Goal: Register for event/course

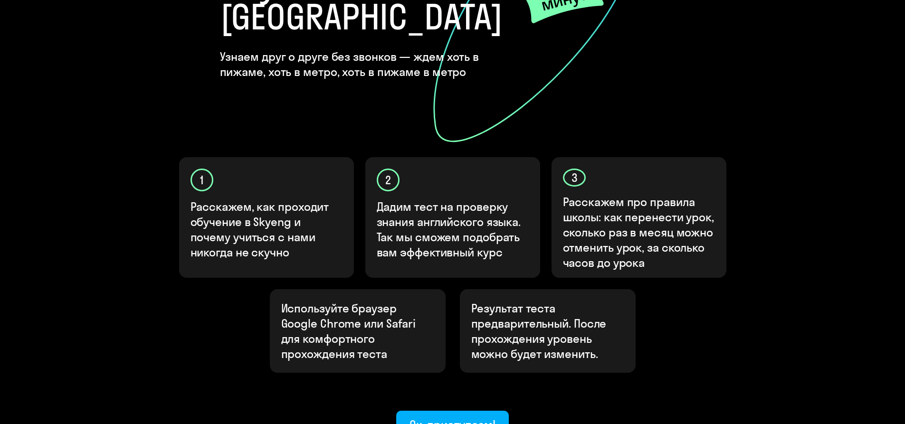
scroll to position [262, 0]
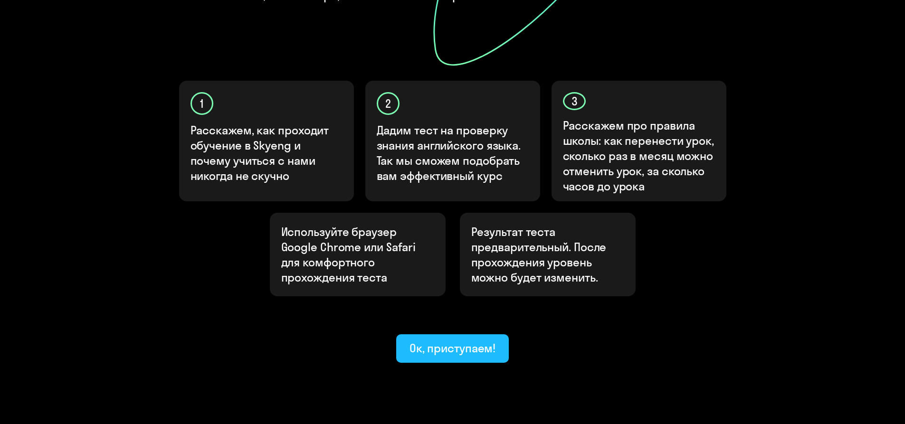
click at [446, 341] on div "Ок, приступаем!" at bounding box center [452, 348] width 86 height 15
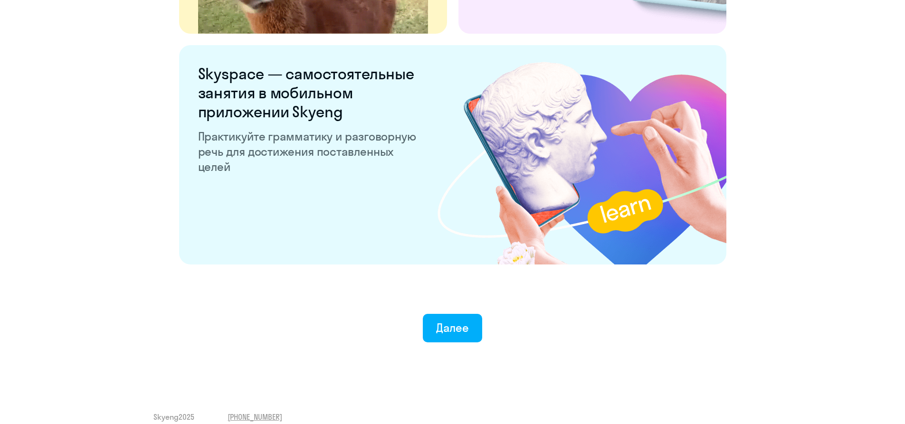
scroll to position [1778, 0]
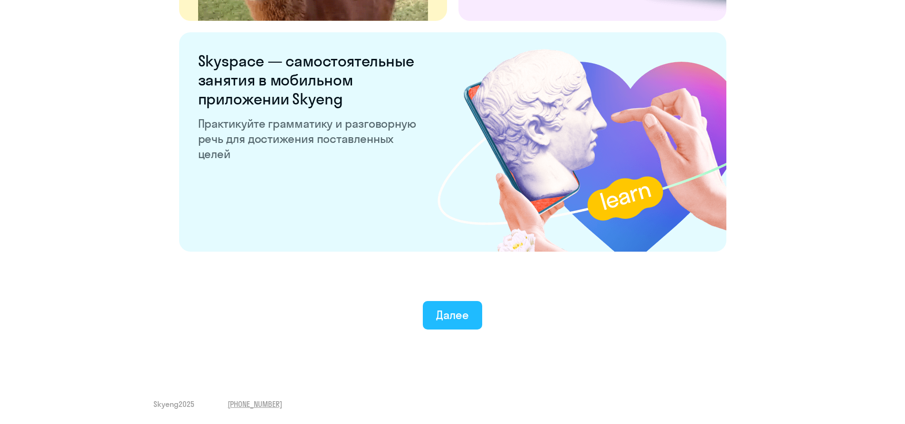
click at [466, 316] on div "Далее" at bounding box center [452, 314] width 33 height 15
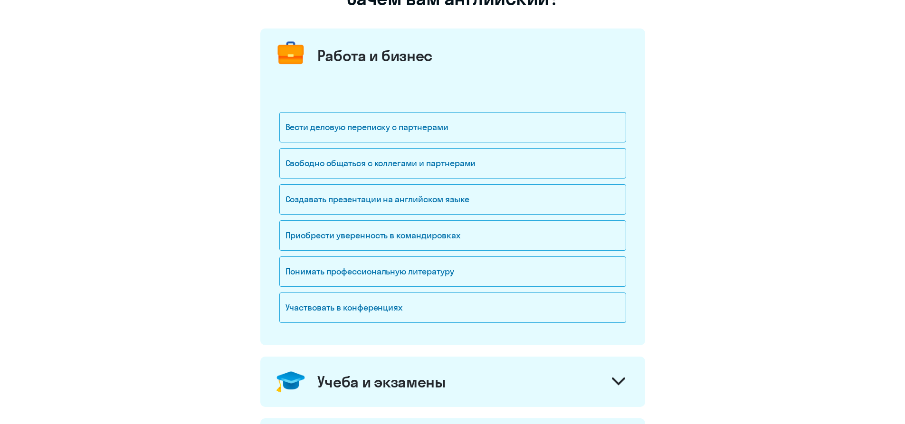
scroll to position [48, 0]
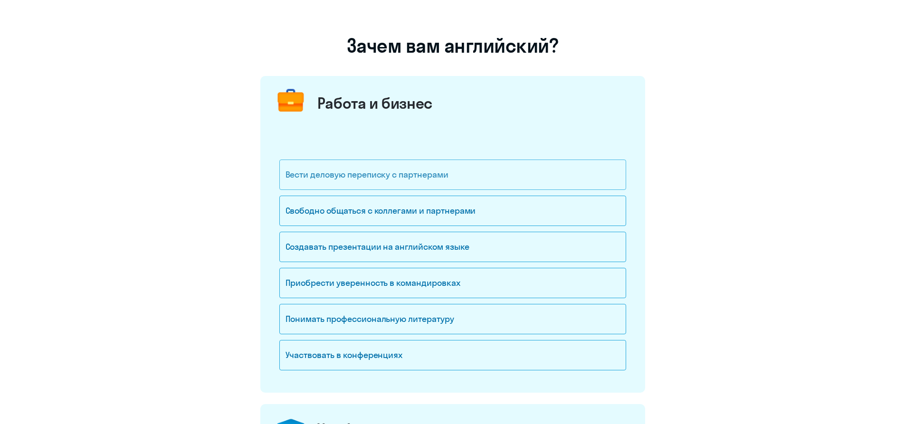
click at [422, 180] on div "Вести деловую переписку с партнерами" at bounding box center [452, 175] width 347 height 30
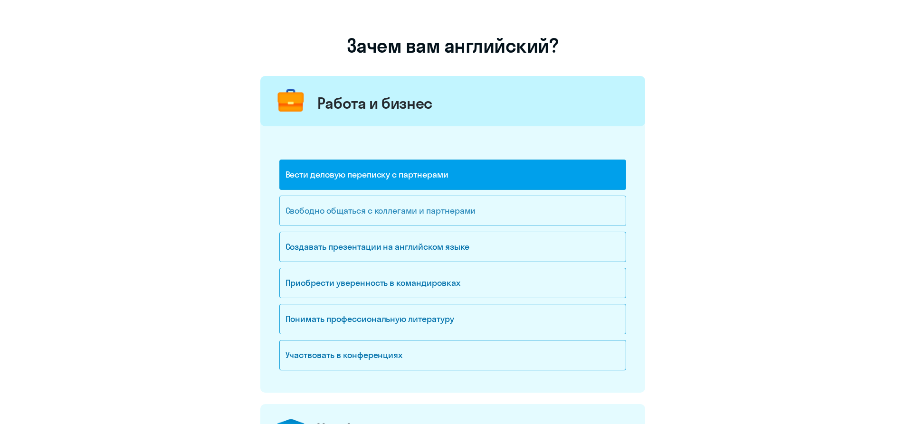
click at [418, 219] on div "Свободно общаться с коллегами и партнерами" at bounding box center [452, 211] width 347 height 30
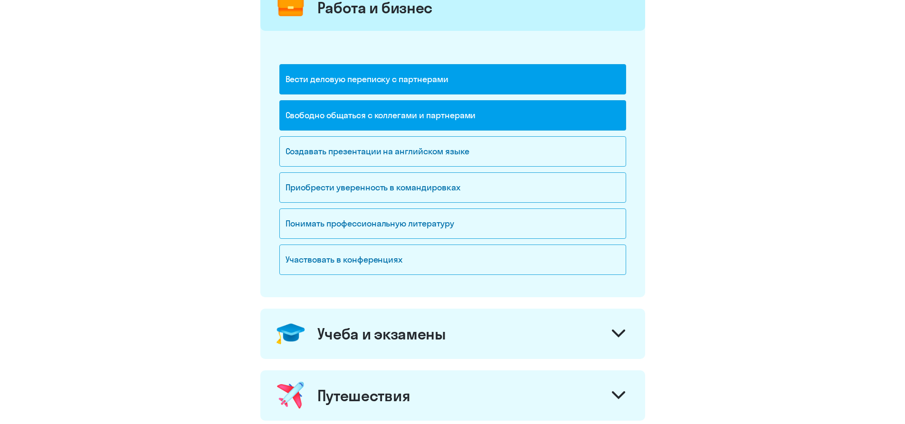
scroll to position [0, 0]
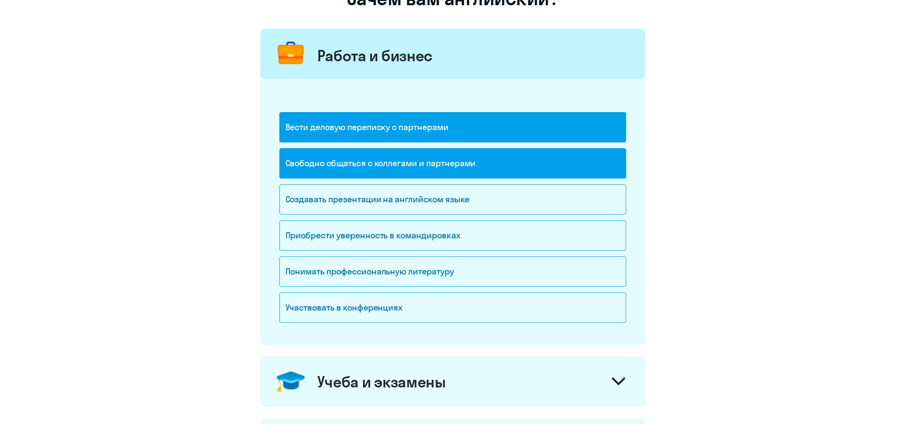
click at [395, 149] on div "Свободно общаться с коллегами и партнерами" at bounding box center [452, 163] width 347 height 30
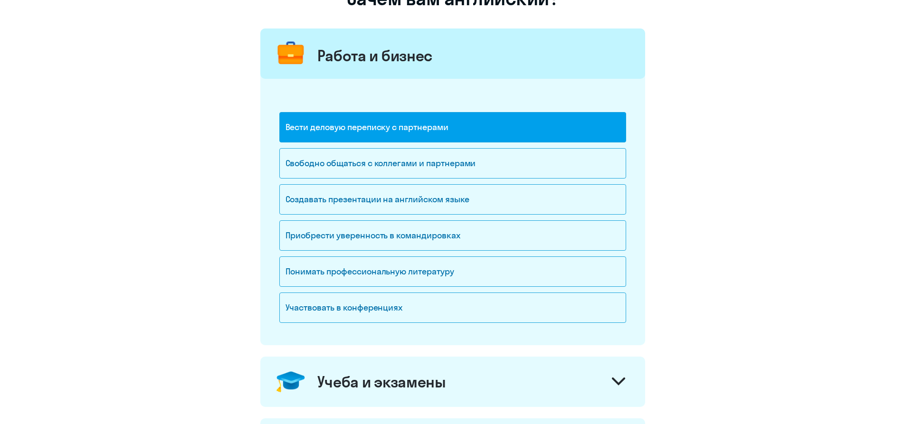
click at [390, 126] on div "Вести деловую переписку с партнерами" at bounding box center [452, 127] width 347 height 30
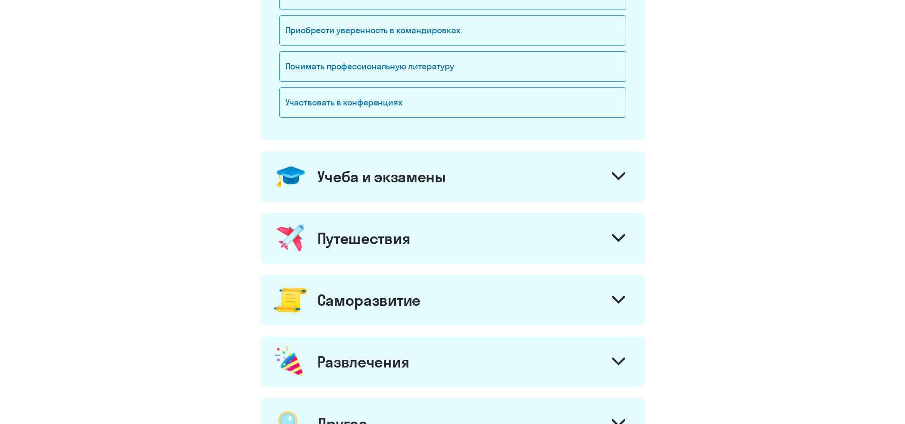
scroll to position [380, 0]
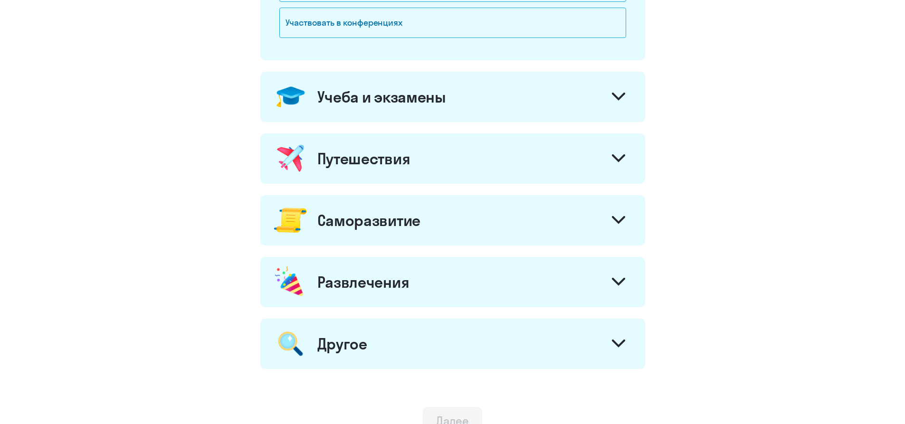
click at [425, 334] on div "Другое" at bounding box center [452, 344] width 385 height 50
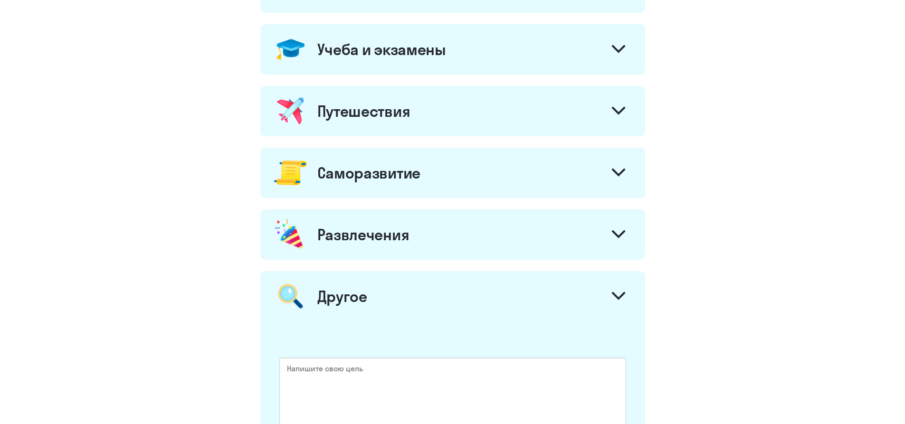
click at [420, 240] on div "Развлечения" at bounding box center [452, 234] width 385 height 50
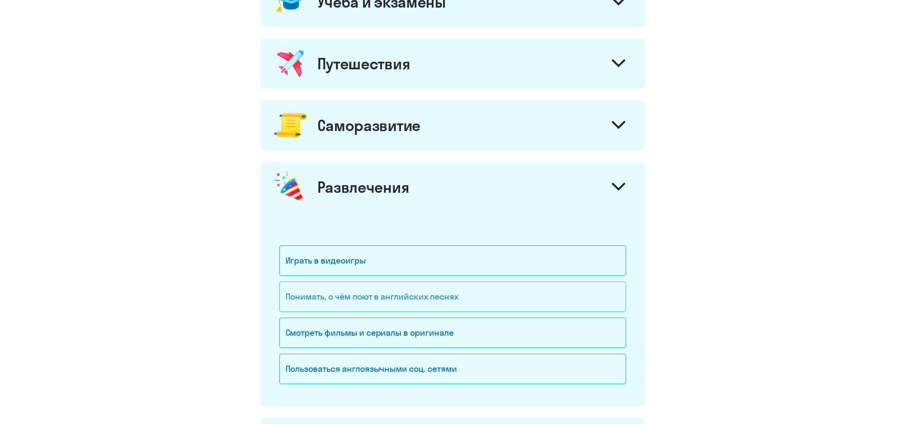
scroll to position [570, 0]
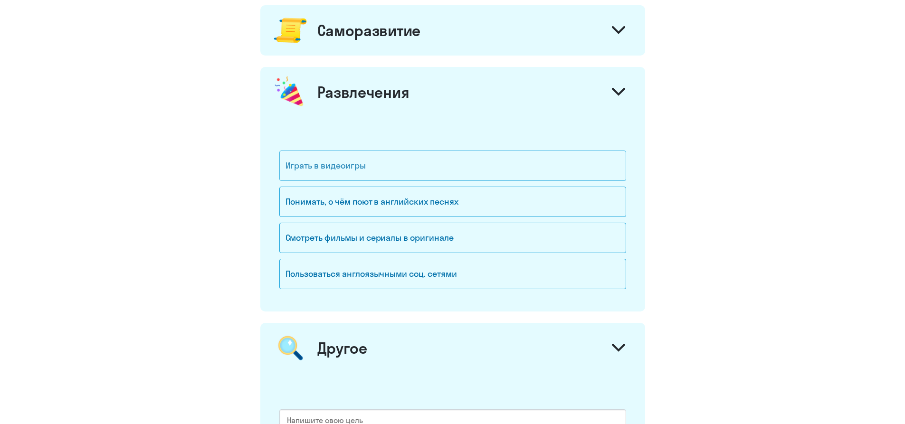
click at [376, 166] on div "Играть в видеоигры" at bounding box center [452, 166] width 347 height 30
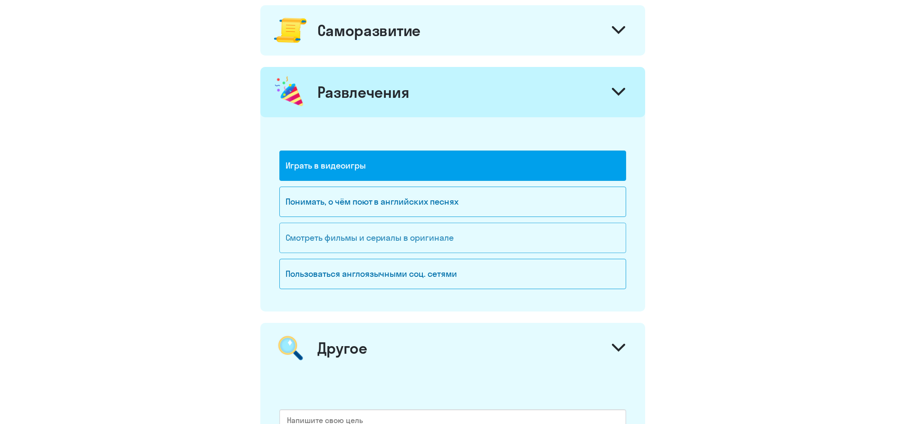
click at [418, 239] on div "Смотреть фильмы и сериалы в оригинале" at bounding box center [452, 238] width 347 height 30
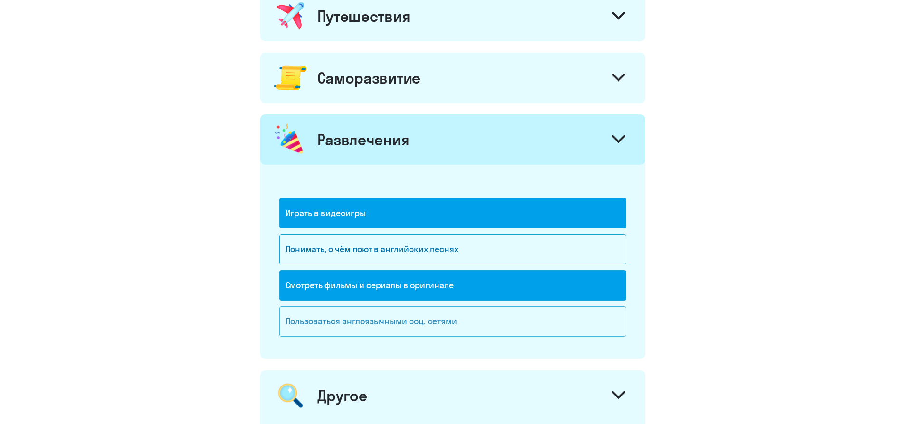
click at [367, 316] on div "Пользоваться англоязычными соц. сетями" at bounding box center [452, 321] width 347 height 30
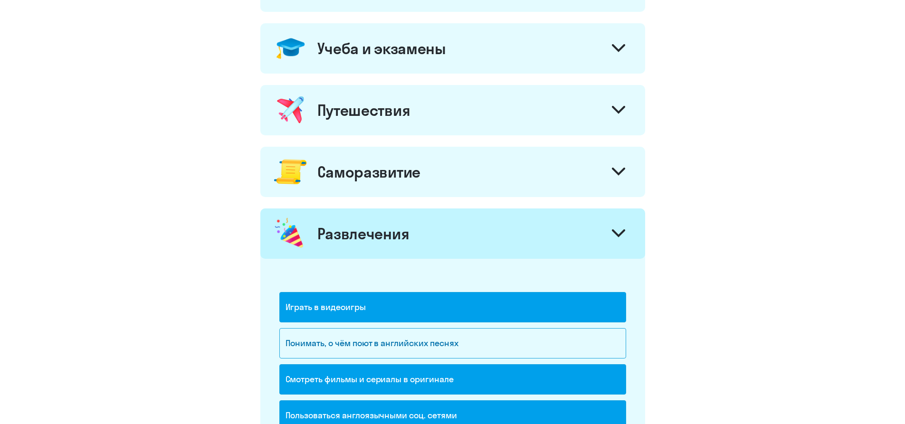
scroll to position [428, 0]
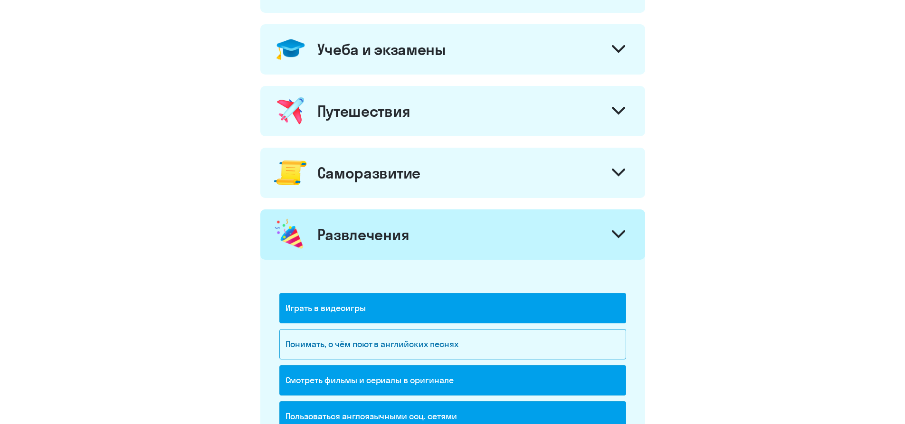
click at [428, 170] on div "Саморазвитие" at bounding box center [452, 173] width 385 height 50
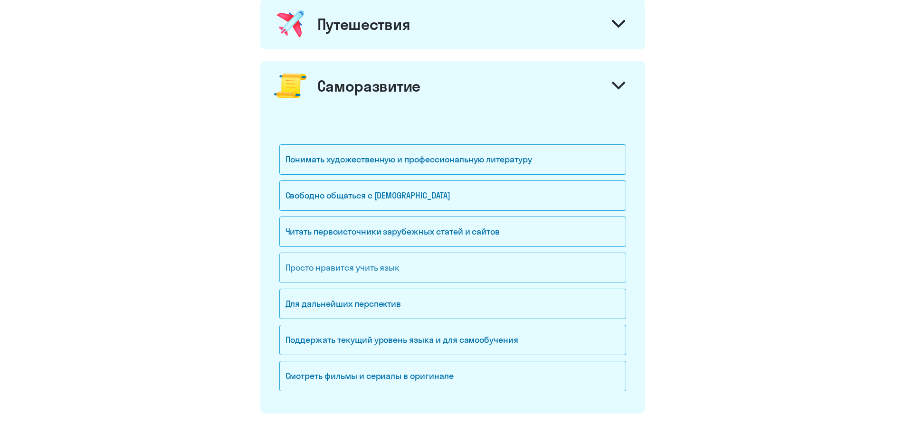
scroll to position [523, 0]
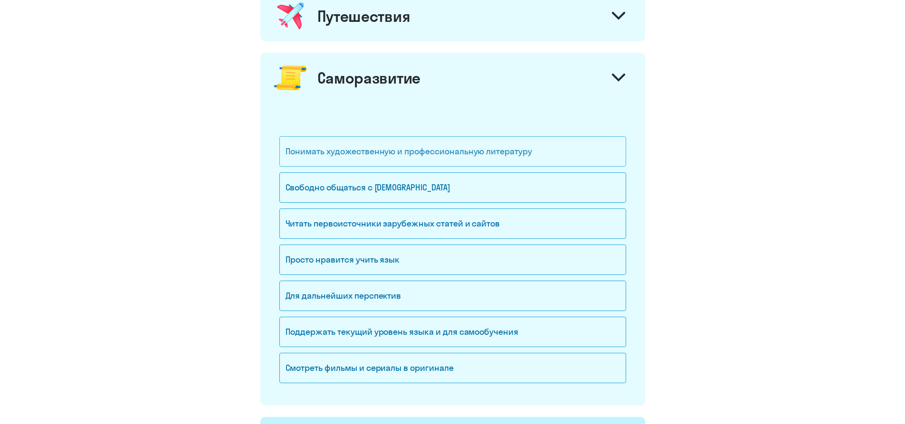
click at [414, 145] on div "Понимать художественную и профессиональную литературу" at bounding box center [452, 151] width 347 height 30
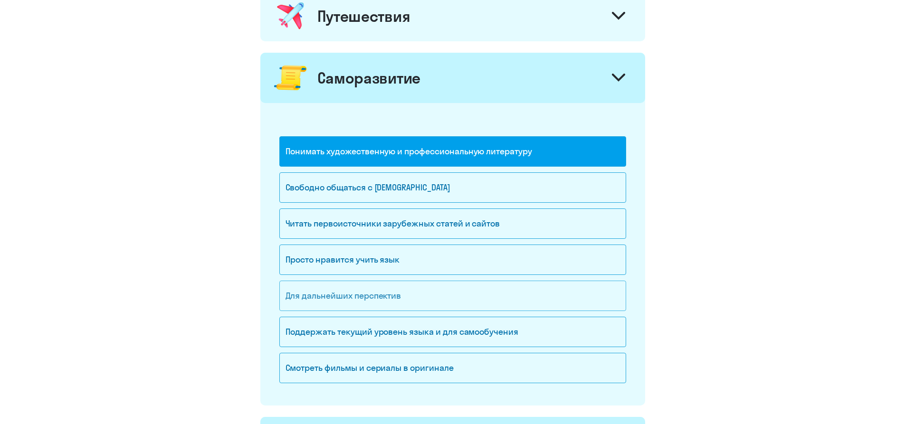
click at [446, 295] on div "Для дальнейших перспектив" at bounding box center [452, 296] width 347 height 30
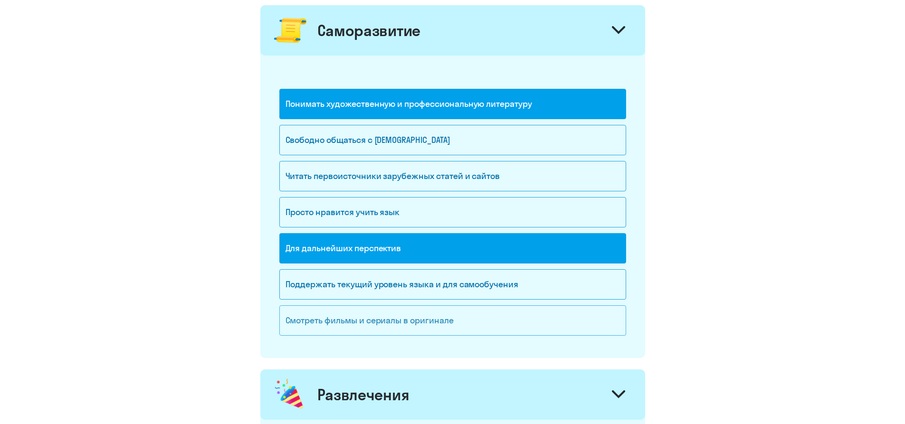
click at [388, 321] on div "Смотреть фильмы и сериалы в оригинале" at bounding box center [452, 320] width 347 height 30
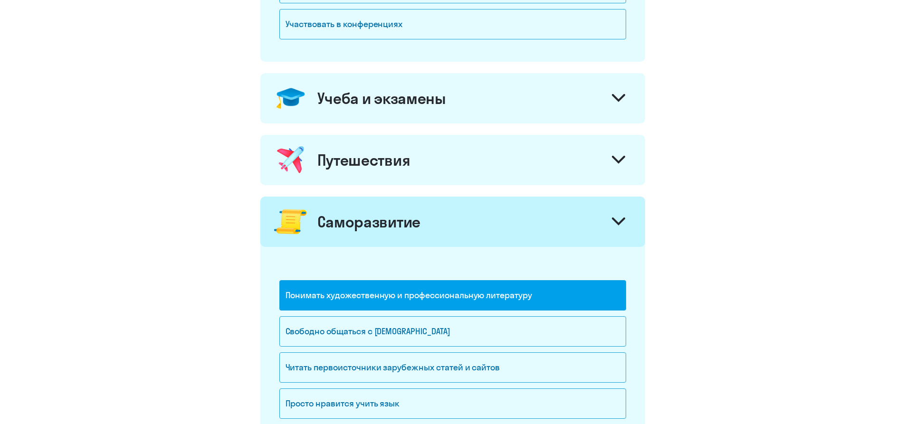
scroll to position [333, 0]
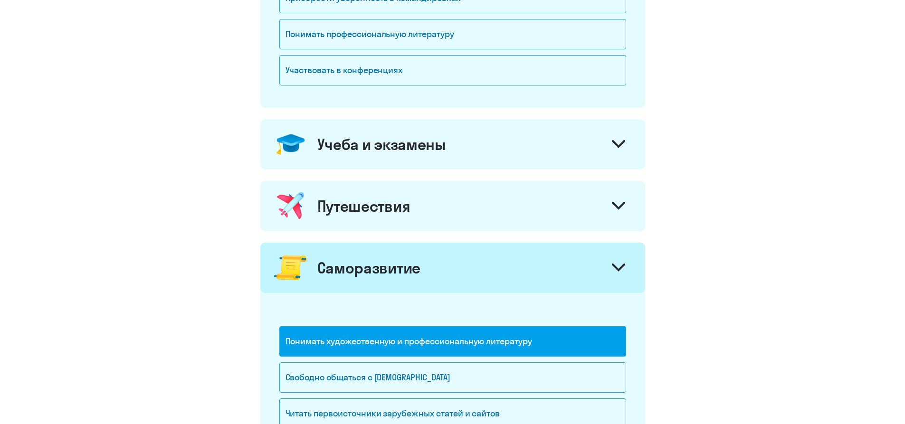
click at [441, 210] on div "Путешествия" at bounding box center [452, 206] width 385 height 50
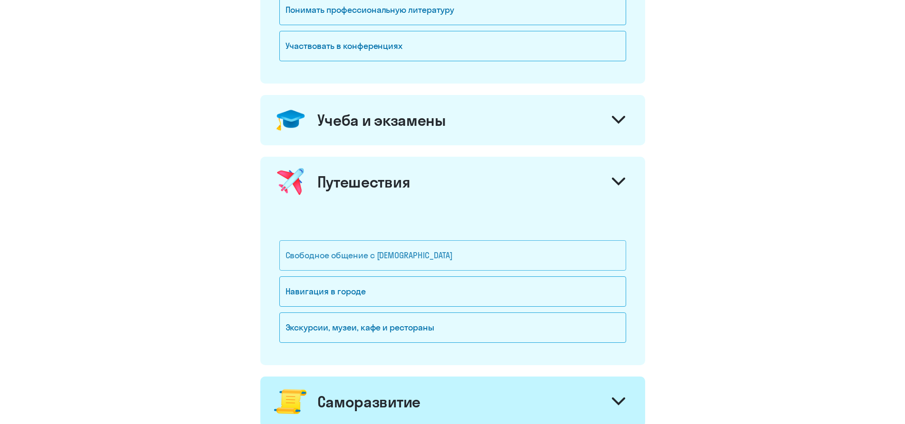
scroll to position [380, 0]
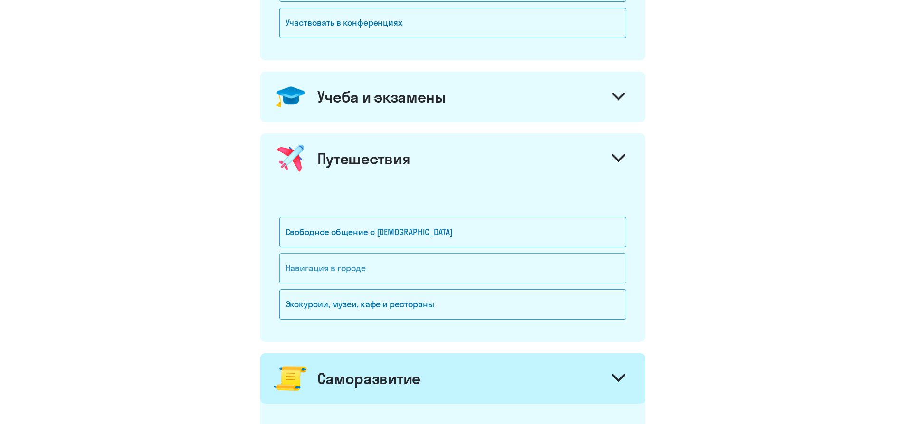
click at [409, 269] on div "Навигация в городе" at bounding box center [452, 268] width 347 height 30
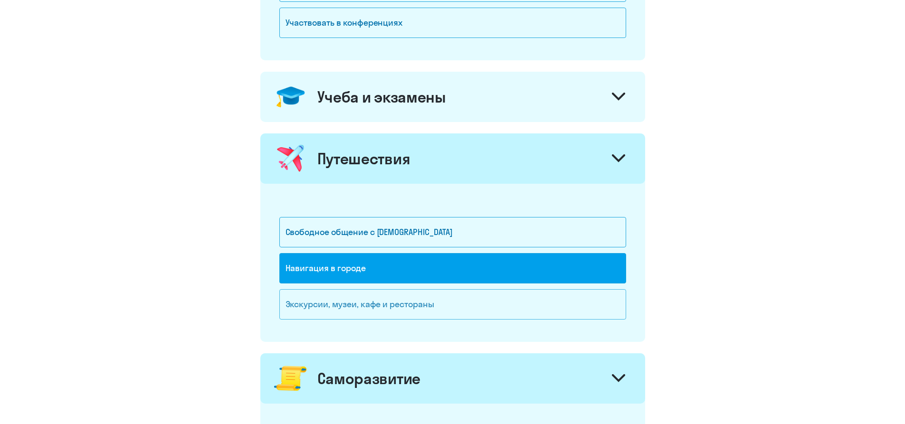
click at [413, 299] on div "Экскурсии, музеи, кафе и рестораны" at bounding box center [452, 304] width 347 height 30
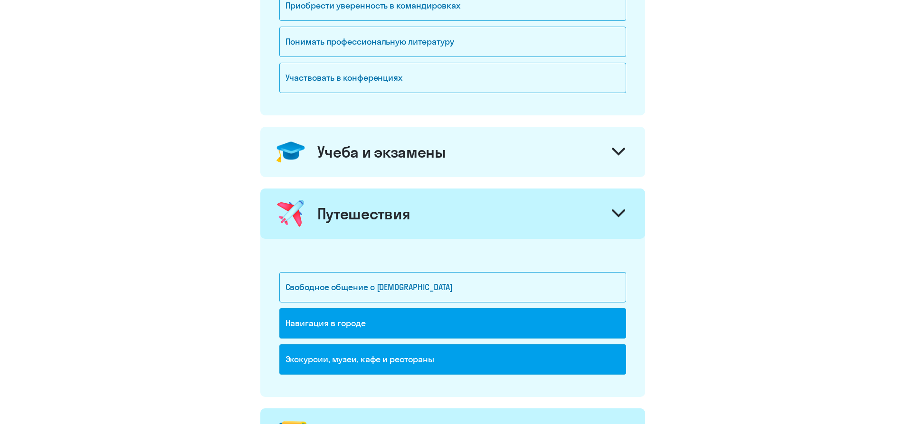
scroll to position [285, 0]
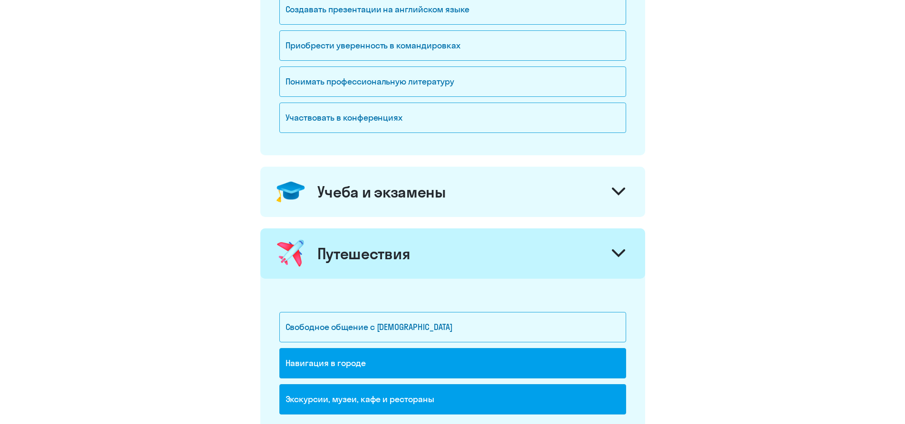
click at [447, 198] on div "Учеба и экзамены" at bounding box center [452, 192] width 385 height 50
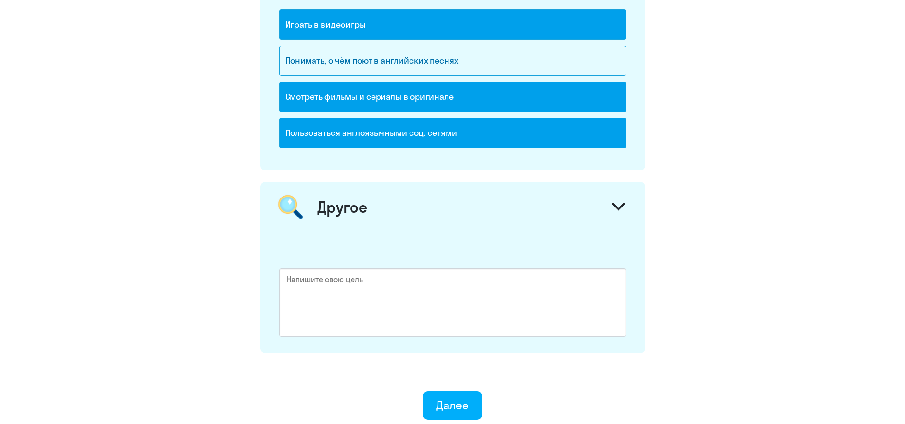
scroll to position [1416, 0]
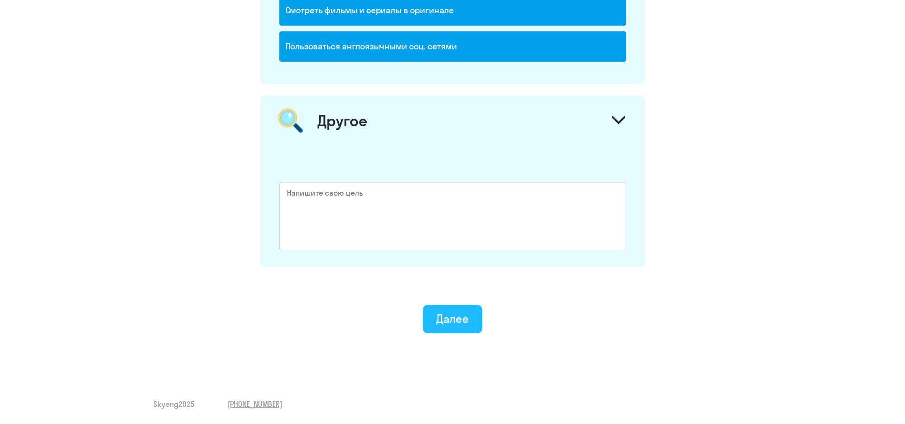
click at [476, 321] on button "Далее" at bounding box center [452, 319] width 59 height 29
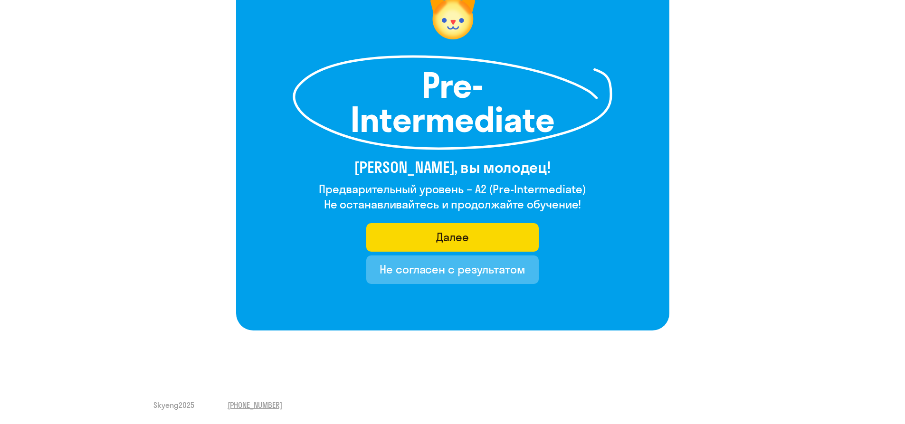
scroll to position [95, 0]
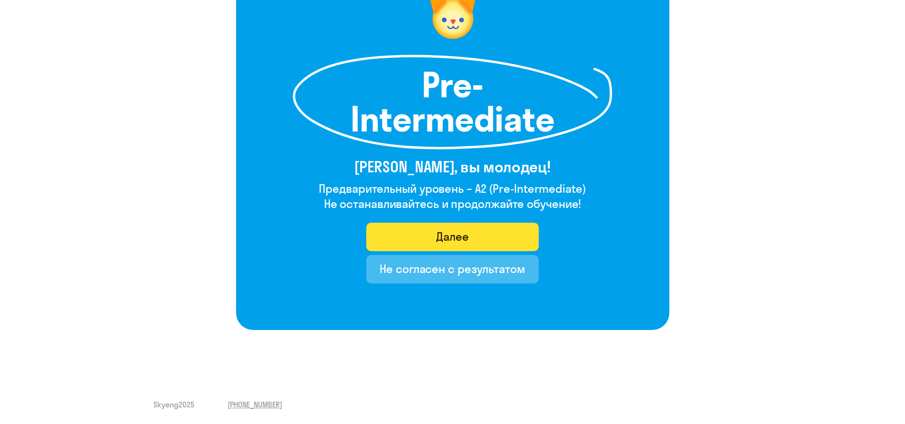
click at [407, 237] on button "Далее" at bounding box center [452, 237] width 172 height 29
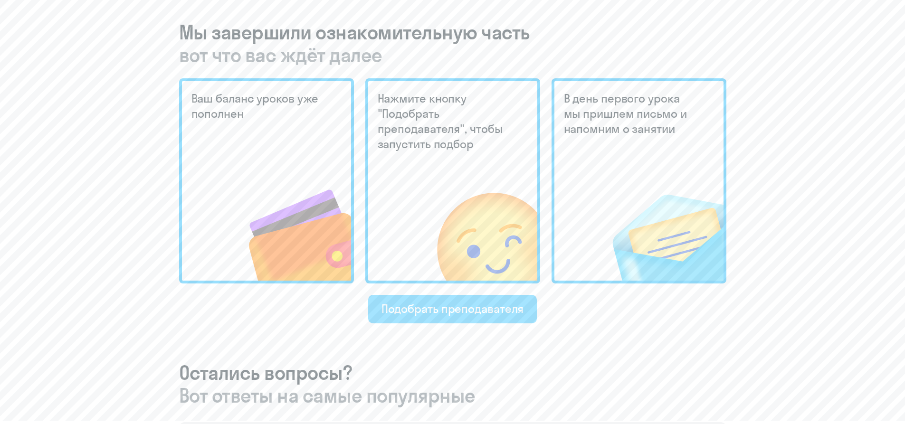
scroll to position [238, 0]
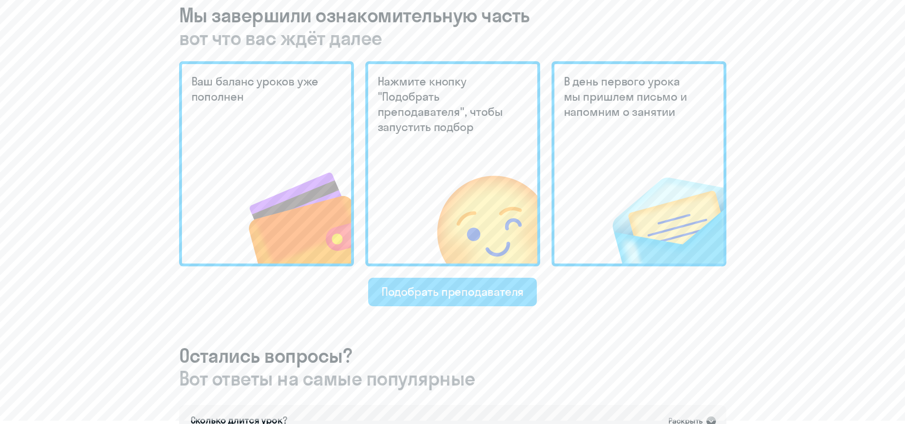
click at [444, 294] on div "Подобрать преподавателя" at bounding box center [452, 291] width 143 height 15
